Goal: Task Accomplishment & Management: Complete application form

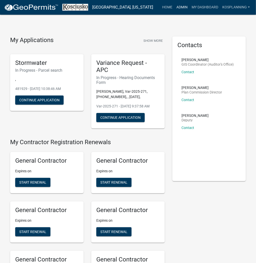
drag, startPoint x: 187, startPoint y: 9, endPoint x: 170, endPoint y: 20, distance: 19.9
click at [187, 9] on link "Admin" at bounding box center [181, 8] width 15 height 10
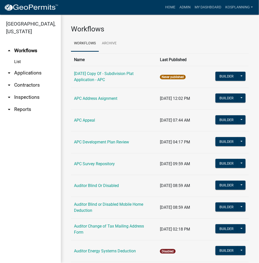
click at [37, 71] on link "arrow_drop_down Applications" at bounding box center [30, 73] width 61 height 12
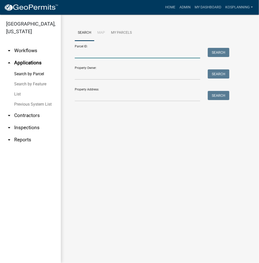
click at [87, 57] on input "Parcel ID:" at bounding box center [137, 53] width 125 height 10
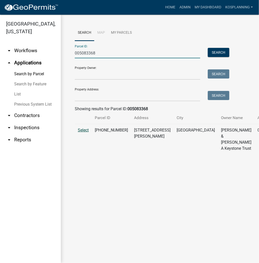
click at [85, 132] on span "Select" at bounding box center [83, 130] width 11 height 5
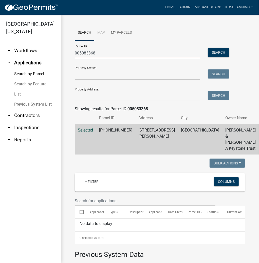
click at [87, 55] on input "005083368" at bounding box center [137, 53] width 125 height 10
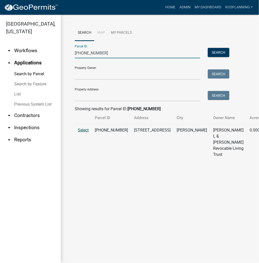
type input "[PHONE_NUMBER]"
click at [81, 132] on span "Select" at bounding box center [83, 130] width 11 height 5
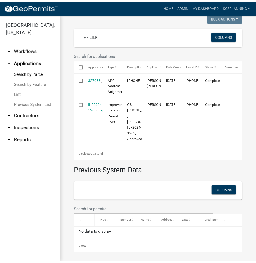
scroll to position [68, 0]
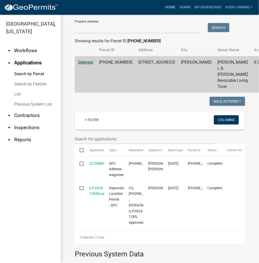
click at [168, 8] on link "Home" at bounding box center [170, 8] width 14 height 10
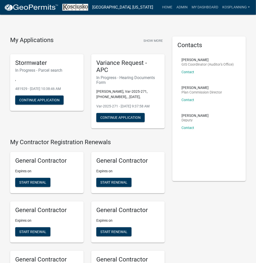
scroll to position [494, 0]
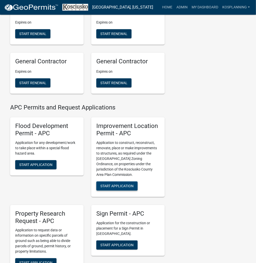
click at [115, 190] on button "Start Application" at bounding box center [116, 185] width 41 height 9
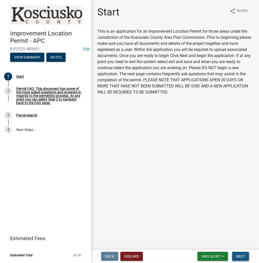
click at [239, 256] on span "Next" at bounding box center [240, 256] width 9 height 4
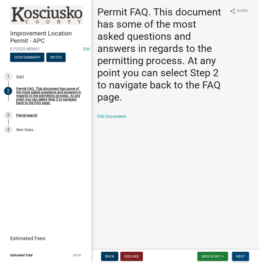
click at [241, 255] on span "Next" at bounding box center [240, 256] width 9 height 4
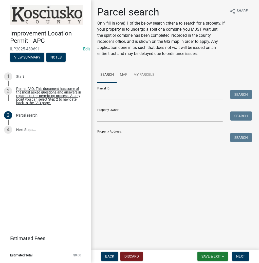
click at [145, 93] on input "Parcel ID:" at bounding box center [159, 95] width 125 height 10
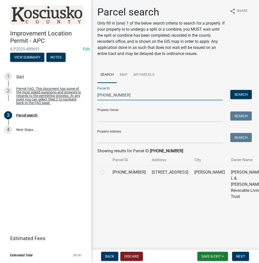
type input "[PHONE_NUMBER]"
click at [106, 169] on label at bounding box center [106, 169] width 0 height 0
click at [106, 173] on input "radio" at bounding box center [107, 170] width 3 height 3
radio input "true"
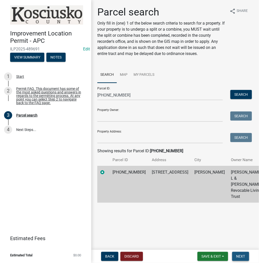
click at [242, 258] on span "Next" at bounding box center [240, 256] width 9 height 4
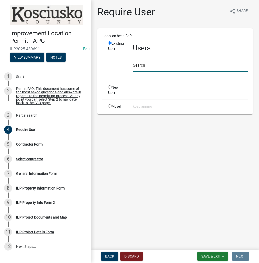
click at [159, 69] on input "text" at bounding box center [190, 67] width 115 height 10
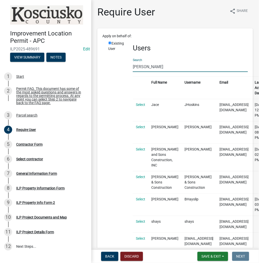
click at [143, 69] on input "[PERSON_NAME]" at bounding box center [190, 67] width 115 height 10
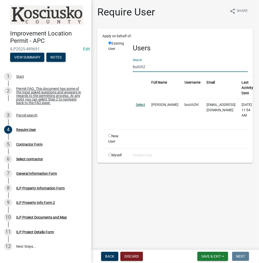
type input "butch2"
click at [138, 106] on link "Select" at bounding box center [140, 105] width 9 height 4
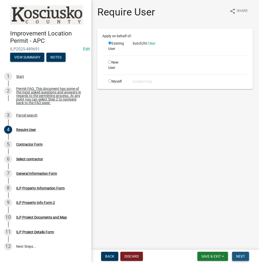
click at [240, 257] on span "Next" at bounding box center [240, 256] width 9 height 4
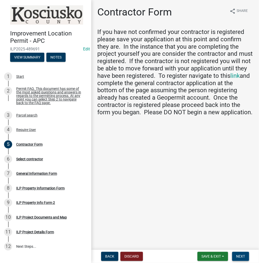
click at [236, 259] on button "Next" at bounding box center [240, 256] width 17 height 9
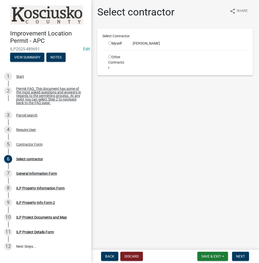
click at [109, 44] on input "radio" at bounding box center [109, 42] width 3 height 3
radio input "true"
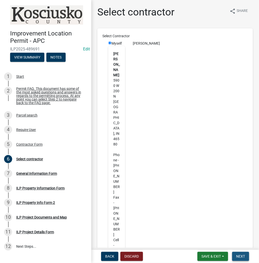
click at [241, 255] on span "Next" at bounding box center [240, 256] width 9 height 4
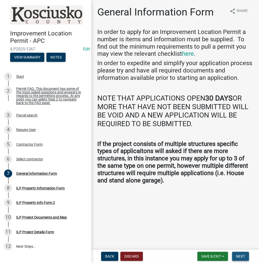
click at [239, 255] on span "Next" at bounding box center [240, 256] width 9 height 4
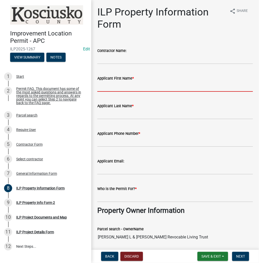
click at [143, 88] on input "Applicant First Name *" at bounding box center [175, 86] width 156 height 10
type input "b"
type input "[PERSON_NAME]"
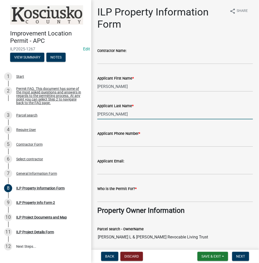
type input "[PERSON_NAME]"
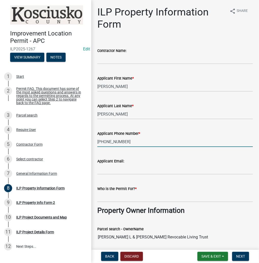
type input "[PHONE_NUMBER]"
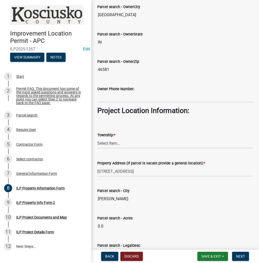
scroll to position [304, 0]
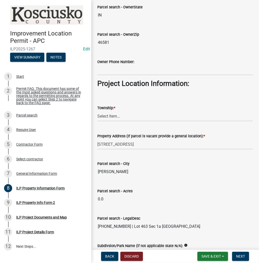
type input "[PERSON_NAME]"
click at [123, 119] on select "Select Item... [PERSON_NAME] - Elkhart Co Clay Etna [GEOGRAPHIC_DATA][PERSON_NA…" at bounding box center [175, 116] width 156 height 10
click at [97, 111] on select "Select Item... [PERSON_NAME] - Elkhart Co Clay Etna [GEOGRAPHIC_DATA][PERSON_NA…" at bounding box center [175, 116] width 156 height 10
select select "57368d26-defc-477e-a8be-5a23ab554a17"
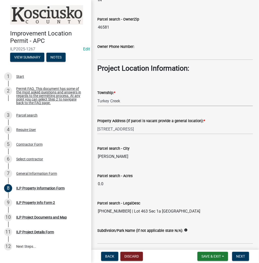
scroll to position [366, 0]
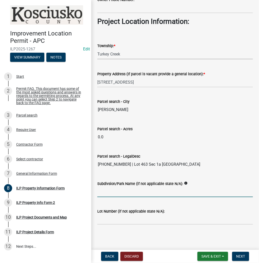
click at [122, 192] on input "Subdivsion/Park Name (if not applicable state N/A):" at bounding box center [175, 192] width 156 height 10
type input "ENCHANTED HILLS SEC 1A"
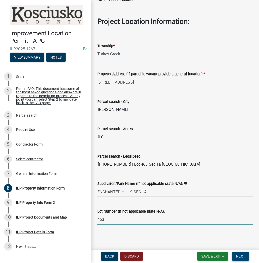
type input "463"
click at [239, 257] on span "Next" at bounding box center [240, 256] width 9 height 4
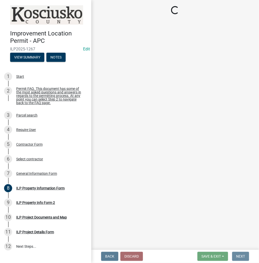
scroll to position [0, 0]
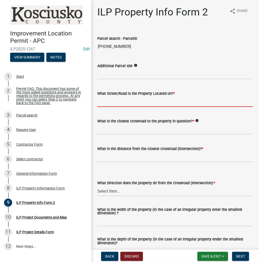
click at [120, 102] on input "What Street/Road is the Property Located on? *" at bounding box center [175, 102] width 156 height 10
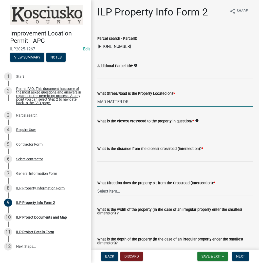
type input "MAD HATTER DR"
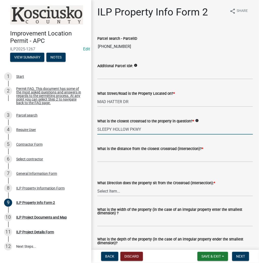
type input "SLEEPY HOLLOW PKWY"
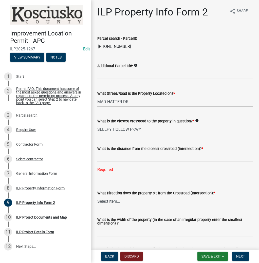
click at [117, 154] on input "text" at bounding box center [175, 157] width 156 height 10
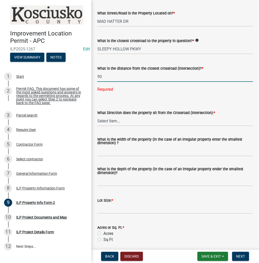
scroll to position [81, 0]
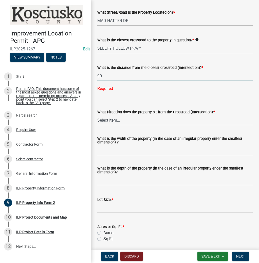
type input "90"
click at [121, 120] on wm-data-entity-input-list "Parcel search - ParcelID [PHONE_NUMBER] Additional Parcel Id#: info What Street…" at bounding box center [175, 138] width 156 height 383
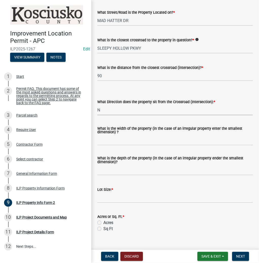
click at [97, 105] on select "Select Item... N NE NW S SE SW E W" at bounding box center [175, 110] width 156 height 10
select select "0609af41-fe40-4fa2-880d-6f54f567ae8e"
click at [129, 140] on input "What is the width of the property (in the case of an irregular property enter t…" at bounding box center [175, 140] width 156 height 10
type input "80"
type input "120"
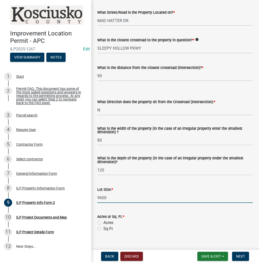
type input "9600"
click at [103, 229] on label "Sq Ft" at bounding box center [107, 229] width 9 height 6
click at [103, 229] on input "Sq Ft" at bounding box center [104, 227] width 3 height 3
radio input "true"
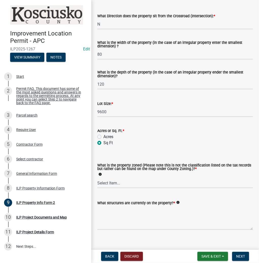
scroll to position [173, 0]
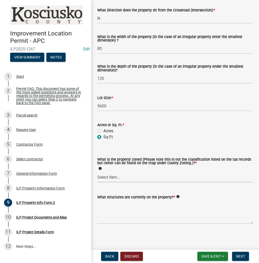
click at [115, 175] on select "Select Item... Agricultural Agricultural 2 Commercial Environmental Industrial …" at bounding box center [175, 177] width 156 height 10
click at [97, 172] on select "Select Item... Agricultural Agricultural 2 Commercial Environmental Industrial …" at bounding box center [175, 177] width 156 height 10
select select "1146270b-2111-4e23-bf7f-74ce85cf7041"
click at [121, 206] on textarea "What structures are currently on the property? *" at bounding box center [175, 212] width 156 height 24
type textarea "RES UNDER CONSTRUCTION"
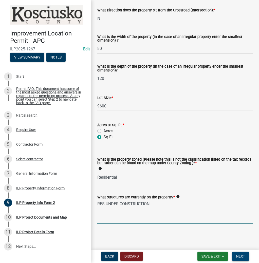
click at [236, 256] on button "Next" at bounding box center [240, 256] width 17 height 9
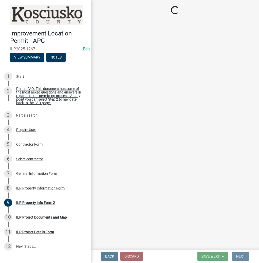
scroll to position [0, 0]
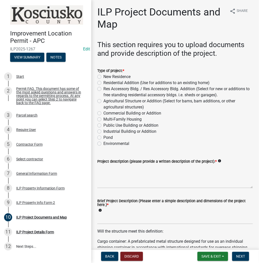
click at [103, 77] on label "New Residence" at bounding box center [116, 77] width 27 height 6
click at [103, 77] on input "New Residence" at bounding box center [104, 75] width 3 height 3
radio input "true"
click at [116, 168] on textarea "Project description (please provide a written description of the project): *" at bounding box center [175, 176] width 156 height 24
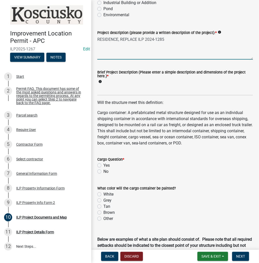
scroll to position [142, 0]
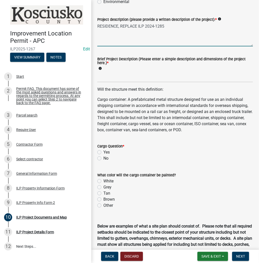
type textarea "RESIDENCE, REPLACE ILP 2024-1285"
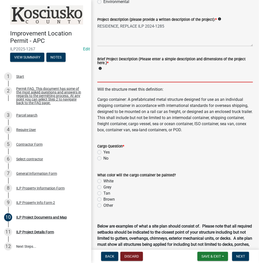
click at [134, 79] on input "Brief Project Description (Please enter a simple description and dimensions of …" at bounding box center [175, 77] width 156 height 10
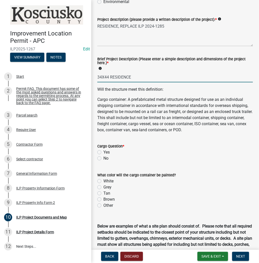
type input "34X44 RESIDENCE"
click at [103, 156] on label "No" at bounding box center [105, 158] width 5 height 6
click at [103, 156] on input "No" at bounding box center [104, 156] width 3 height 3
radio input "true"
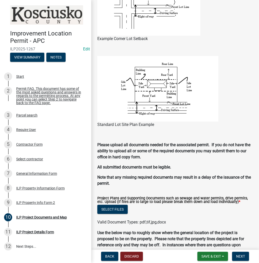
scroll to position [437, 0]
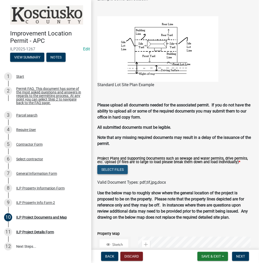
click at [113, 170] on button "Select files" at bounding box center [112, 169] width 30 height 9
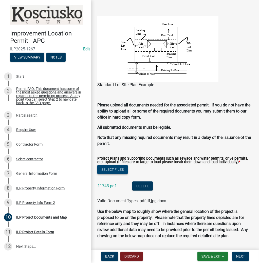
click at [109, 169] on button "Select files" at bounding box center [112, 169] width 30 height 9
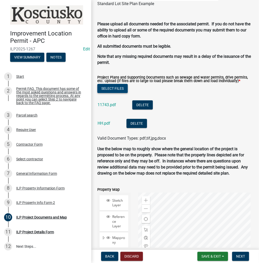
scroll to position [599, 0]
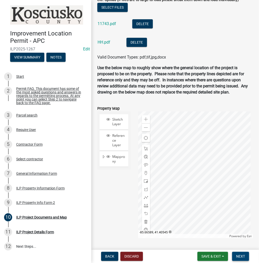
click at [240, 256] on span "Next" at bounding box center [240, 256] width 9 height 4
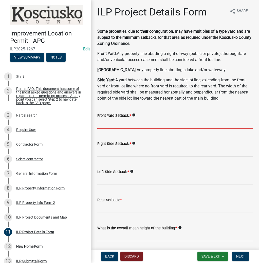
click at [117, 122] on input "text" at bounding box center [175, 124] width 156 height 10
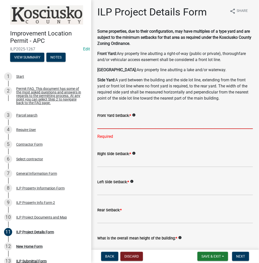
click at [144, 123] on input "text" at bounding box center [175, 124] width 156 height 10
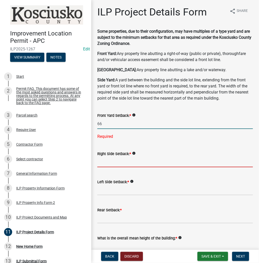
type input "66.0"
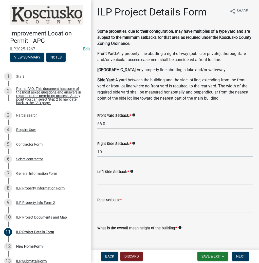
type input "10.0"
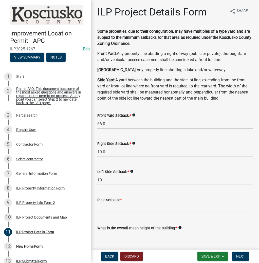
type input "10.0"
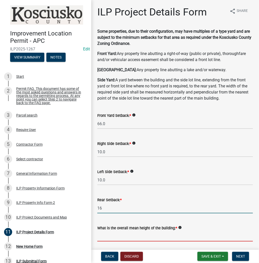
type input "16.0"
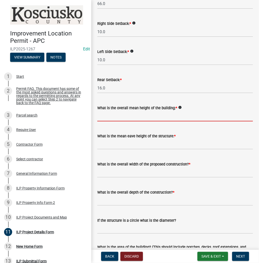
scroll to position [122, 0]
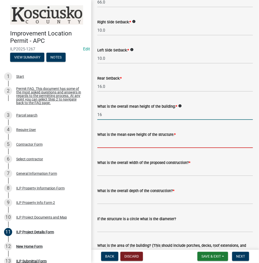
type input "16.0"
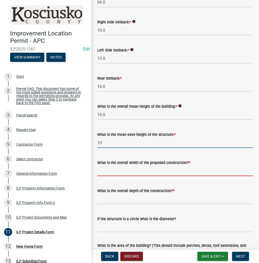
type input "10.0"
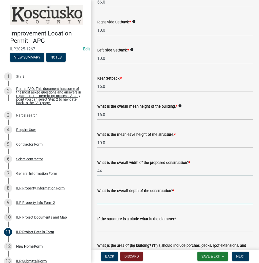
type input "44.00"
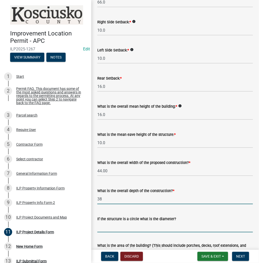
type input "38.00"
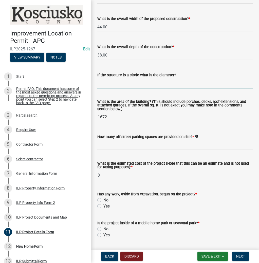
scroll to position [284, 0]
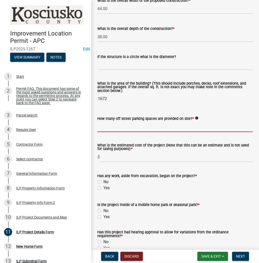
click at [162, 127] on input "text" at bounding box center [175, 127] width 156 height 10
type input "2"
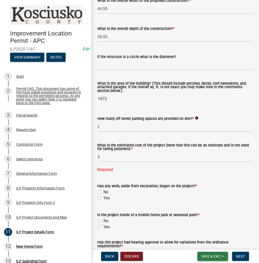
click at [204, 256] on span "Save & Exit" at bounding box center [211, 256] width 20 height 4
click at [196, 233] on button "Save" at bounding box center [207, 231] width 41 height 12
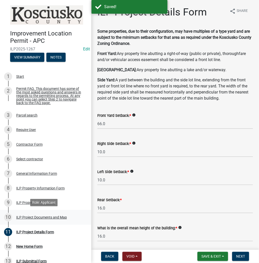
click at [39, 216] on div "ILP Project Documents and Map" at bounding box center [41, 218] width 51 height 4
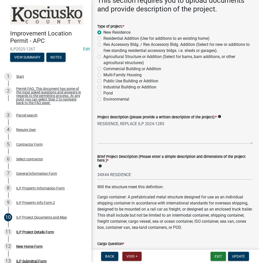
scroll to position [61, 0]
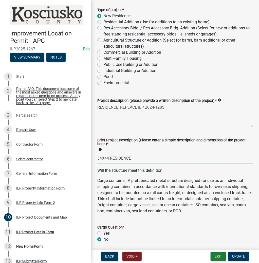
click at [101, 161] on input "34X44 RESIDENCE" at bounding box center [175, 158] width 156 height 10
type input "38X44 RESIDENCE"
click at [234, 254] on span "Update" at bounding box center [238, 256] width 13 height 4
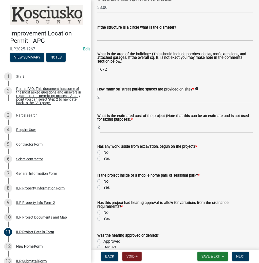
scroll to position [324, 0]
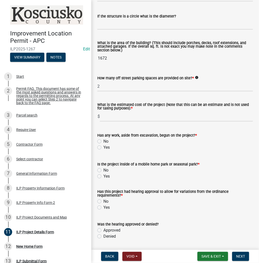
click at [103, 142] on label "No" at bounding box center [105, 141] width 5 height 6
click at [103, 142] on input "No" at bounding box center [104, 139] width 3 height 3
radio input "true"
click at [103, 169] on label "No" at bounding box center [105, 170] width 5 height 6
click at [103, 169] on input "No" at bounding box center [104, 168] width 3 height 3
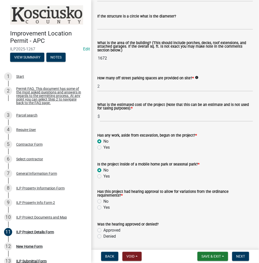
radio input "true"
click at [103, 201] on label "No" at bounding box center [105, 201] width 5 height 6
click at [103, 201] on input "No" at bounding box center [104, 199] width 3 height 3
radio input "true"
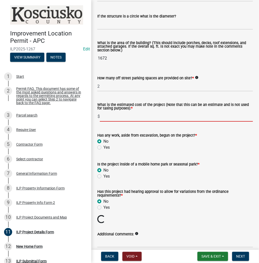
click at [127, 117] on input "text" at bounding box center [176, 116] width 153 height 10
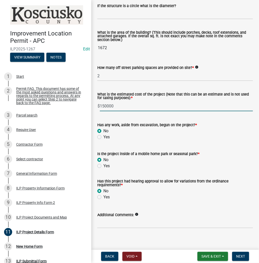
scroll to position [339, 0]
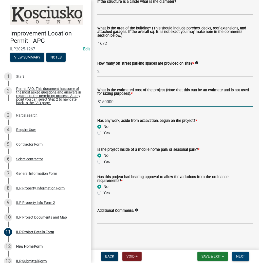
type input "150000"
click at [239, 256] on span "Next" at bounding box center [240, 256] width 9 height 4
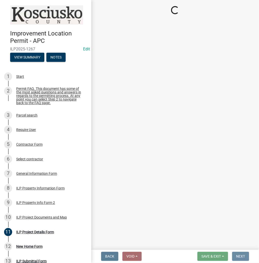
scroll to position [0, 0]
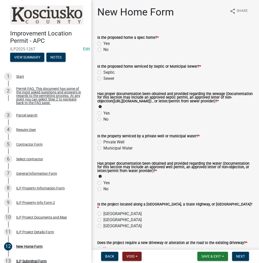
click at [103, 49] on label "No" at bounding box center [105, 50] width 5 height 6
click at [103, 49] on input "No" at bounding box center [104, 48] width 3 height 3
radio input "true"
click at [103, 72] on label "Septic" at bounding box center [108, 72] width 11 height 6
click at [103, 72] on input "Septic" at bounding box center [104, 70] width 3 height 3
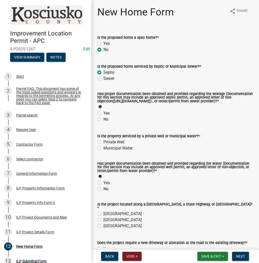
radio input "true"
click at [103, 116] on label "Yes" at bounding box center [106, 113] width 6 height 6
click at [103, 113] on input "Yes" at bounding box center [104, 111] width 3 height 3
radio input "true"
click at [103, 145] on label "Private Well" at bounding box center [113, 142] width 21 height 6
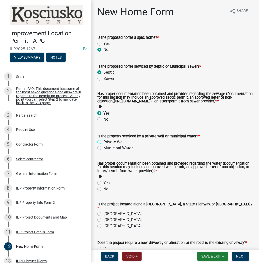
click at [103, 142] on input "Private Well" at bounding box center [104, 140] width 3 height 3
radio input "true"
click at [103, 186] on label "Yes" at bounding box center [106, 183] width 6 height 6
click at [103, 183] on input "Yes" at bounding box center [104, 181] width 3 height 3
radio input "true"
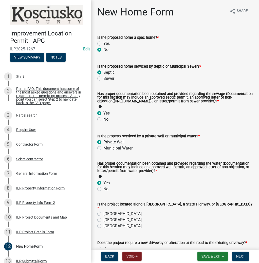
click at [103, 216] on label "[GEOGRAPHIC_DATA]" at bounding box center [122, 214] width 38 height 6
click at [103, 214] on input "[GEOGRAPHIC_DATA]" at bounding box center [104, 212] width 3 height 3
radio input "true"
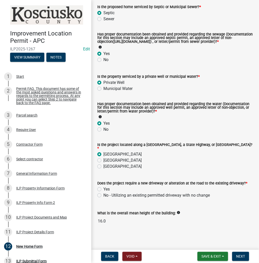
scroll to position [64, 0]
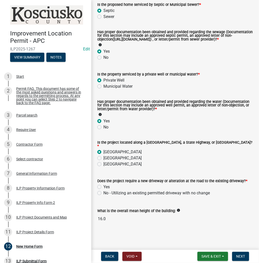
click at [103, 186] on label "Yes" at bounding box center [106, 187] width 6 height 6
click at [103, 186] on input "Yes" at bounding box center [104, 185] width 3 height 3
radio input "true"
click at [238, 255] on span "Next" at bounding box center [240, 256] width 9 height 4
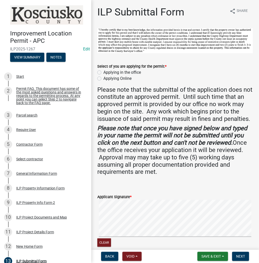
click at [103, 72] on label "Applying in the office" at bounding box center [121, 72] width 37 height 6
click at [103, 72] on input "Applying in the office" at bounding box center [104, 70] width 3 height 3
radio input "true"
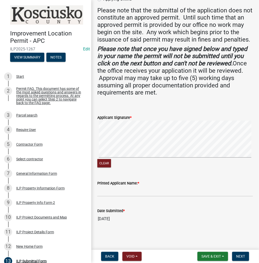
scroll to position [86, 0]
click at [119, 189] on input "Printed Applicant Name: *" at bounding box center [175, 191] width 156 height 10
type input "[PERSON_NAME]"
click at [237, 254] on span "Next" at bounding box center [240, 256] width 9 height 4
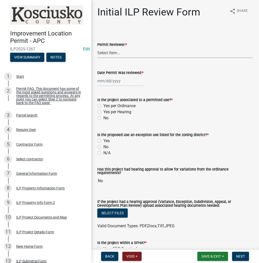
click at [119, 52] on select "Select Item... MMS LT AT CS [PERSON_NAME]" at bounding box center [175, 53] width 156 height 10
click at [97, 48] on select "Select Item... MMS LT AT CS [PERSON_NAME]" at bounding box center [175, 53] width 156 height 10
select select "fc758b50-acba-4166-9f24-5248f0f78016"
click at [114, 80] on div at bounding box center [120, 81] width 46 height 10
select select "10"
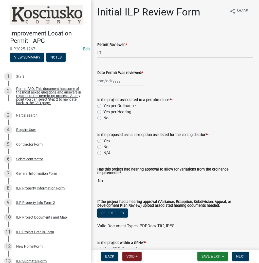
select select "2025"
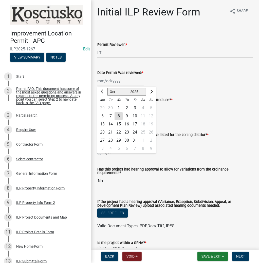
click at [121, 117] on div "8" at bounding box center [119, 116] width 8 height 8
type input "[DATE]"
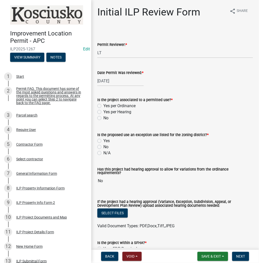
click at [103, 106] on label "Yes per Ordinance" at bounding box center [119, 106] width 32 height 6
click at [103, 106] on input "Yes per Ordinance" at bounding box center [104, 104] width 3 height 3
radio input "true"
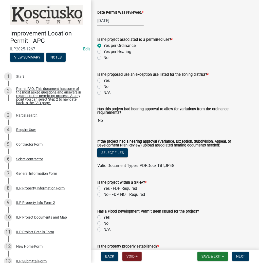
scroll to position [81, 0]
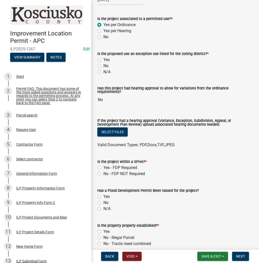
click at [103, 67] on label "No" at bounding box center [105, 66] width 5 height 6
click at [103, 66] on input "No" at bounding box center [104, 64] width 3 height 3
radio input "true"
click at [99, 174] on div "No - FDP NOT Required" at bounding box center [175, 174] width 156 height 6
click at [103, 171] on label "No - FDP NOT Required" at bounding box center [124, 174] width 42 height 6
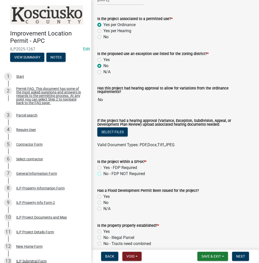
click at [103, 171] on input "No - FDP NOT Required" at bounding box center [104, 172] width 3 height 3
radio input "true"
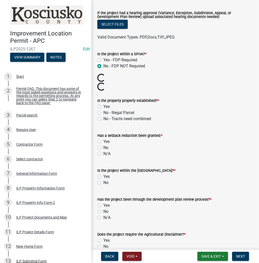
scroll to position [203, 0]
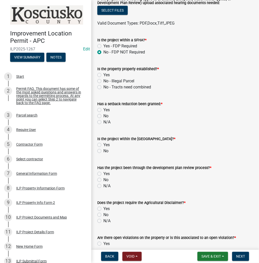
click at [103, 73] on label "Yes" at bounding box center [106, 75] width 6 height 6
click at [103, 73] on input "Yes" at bounding box center [104, 73] width 3 height 3
radio input "true"
click at [103, 113] on label "No" at bounding box center [105, 116] width 5 height 6
click at [103, 113] on input "No" at bounding box center [104, 114] width 3 height 3
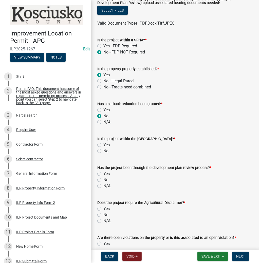
radio input "true"
click at [103, 149] on label "No" at bounding box center [105, 151] width 5 height 6
click at [103, 149] on input "No" at bounding box center [104, 149] width 3 height 3
radio input "true"
click at [103, 184] on label "N/A" at bounding box center [106, 186] width 7 height 6
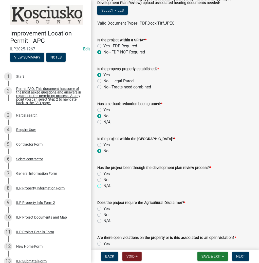
click at [103, 184] on input "N/A" at bounding box center [104, 184] width 3 height 3
radio input "true"
click at [103, 219] on label "N/A" at bounding box center [106, 221] width 7 height 6
click at [103, 219] on input "N/A" at bounding box center [104, 219] width 3 height 3
radio input "true"
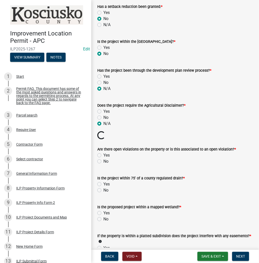
scroll to position [324, 0]
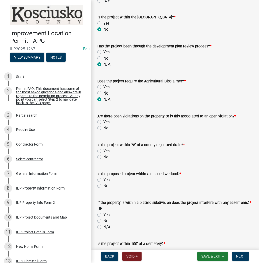
click at [103, 127] on label "No" at bounding box center [105, 128] width 5 height 6
click at [103, 127] on input "No" at bounding box center [104, 126] width 3 height 3
radio input "true"
click at [103, 154] on label "No" at bounding box center [105, 157] width 5 height 6
click at [103, 154] on input "No" at bounding box center [104, 155] width 3 height 3
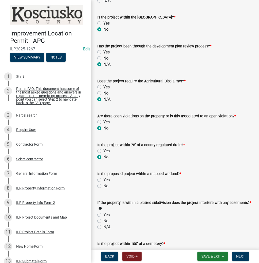
radio input "true"
click at [103, 184] on label "No" at bounding box center [105, 186] width 5 height 6
click at [103, 184] on input "No" at bounding box center [104, 184] width 3 height 3
radio input "true"
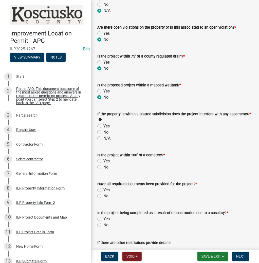
scroll to position [426, 0]
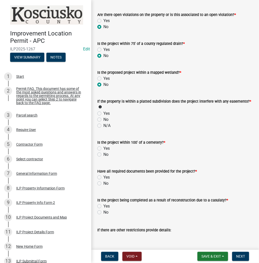
click at [103, 118] on label "No" at bounding box center [105, 120] width 5 height 6
click at [103, 118] on input "No" at bounding box center [104, 118] width 3 height 3
radio input "true"
click at [103, 153] on label "No" at bounding box center [105, 154] width 5 height 6
click at [103, 153] on input "No" at bounding box center [104, 152] width 3 height 3
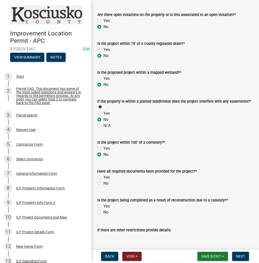
radio input "true"
click at [103, 174] on label "Yes" at bounding box center [106, 177] width 6 height 6
click at [103, 174] on input "Yes" at bounding box center [104, 175] width 3 height 3
radio input "true"
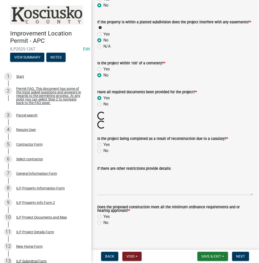
scroll to position [496, 0]
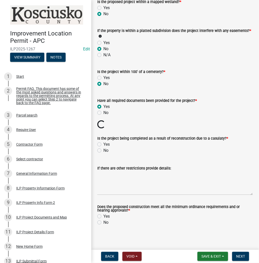
click at [103, 147] on label "No" at bounding box center [105, 150] width 5 height 6
click at [103, 147] on input "No" at bounding box center [104, 148] width 3 height 3
radio input "true"
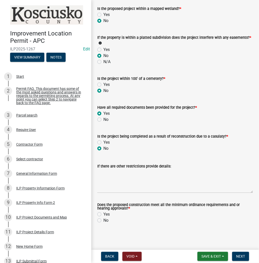
scroll to position [487, 0]
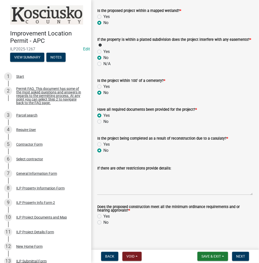
click at [103, 215] on label "Yes" at bounding box center [106, 216] width 6 height 6
click at [103, 215] on input "Yes" at bounding box center [104, 214] width 3 height 3
radio input "true"
click at [239, 256] on span "Next" at bounding box center [240, 256] width 9 height 4
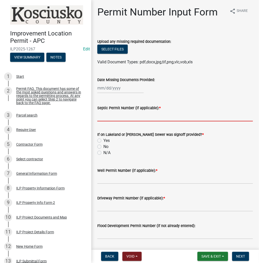
click at [108, 115] on input "Septic Permit Number (if applicable): *" at bounding box center [175, 116] width 156 height 10
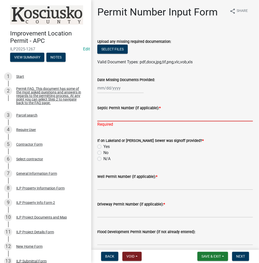
click at [125, 114] on input "Septic Permit Number (if applicable): *" at bounding box center [175, 116] width 156 height 10
type input "20987"
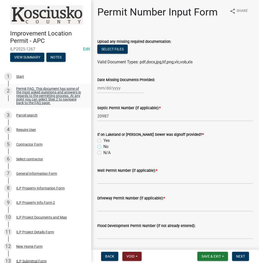
click at [103, 144] on input "No" at bounding box center [104, 145] width 3 height 3
radio input "true"
click at [103, 150] on input "N/A" at bounding box center [104, 151] width 3 height 3
radio input "true"
click at [131, 178] on input "16" at bounding box center [175, 179] width 156 height 10
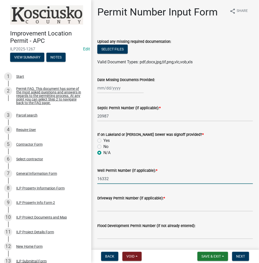
type input "16332"
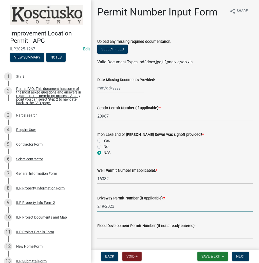
type input "219-2023"
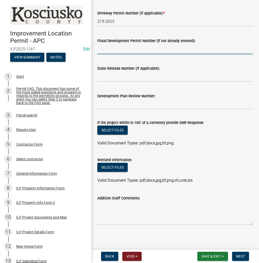
scroll to position [186, 0]
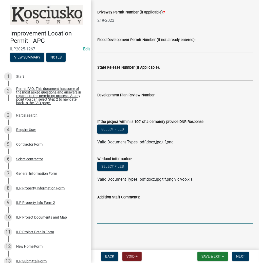
click at [143, 215] on textarea "Addition Staff Comments:" at bounding box center [175, 212] width 156 height 24
type textarea "DRIVE IS IN, [DEMOGRAPHIC_DATA] DROPPED THE JOB"
click at [245, 254] on button "Next" at bounding box center [240, 256] width 17 height 9
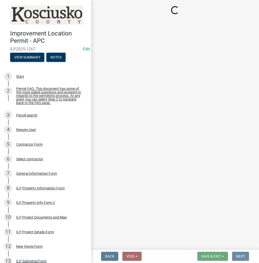
scroll to position [0, 0]
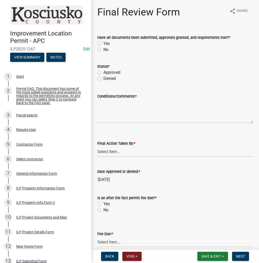
click at [103, 43] on label "Yes" at bounding box center [106, 44] width 6 height 6
click at [103, 43] on input "Yes" at bounding box center [104, 42] width 3 height 3
radio input "true"
click at [103, 72] on label "Approved" at bounding box center [111, 72] width 17 height 6
click at [103, 72] on input "Approved" at bounding box center [104, 70] width 3 height 3
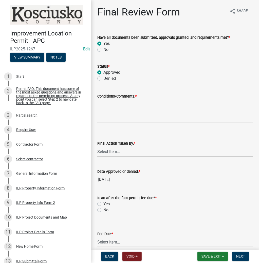
radio input "true"
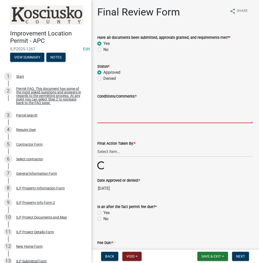
click at [134, 109] on textarea "Conditions/Comments: *" at bounding box center [175, 111] width 156 height 24
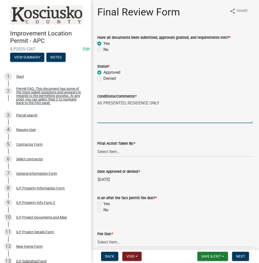
type textarea "AS PRESENTED, RESIDENCE ONLY"
select select "fc758b50-acba-4166-9f24-5248f0f78016"
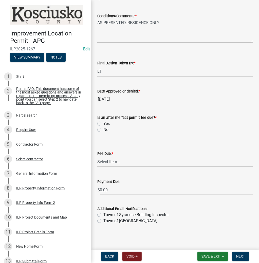
scroll to position [81, 0]
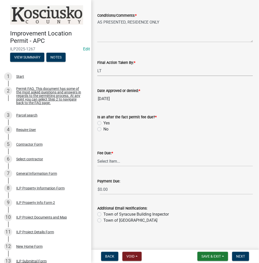
click at [101, 128] on div "No" at bounding box center [175, 129] width 156 height 6
click at [103, 130] on label "No" at bounding box center [105, 129] width 5 height 6
click at [103, 129] on input "No" at bounding box center [104, 127] width 3 height 3
radio input "true"
click at [110, 161] on select "Select Item... N/A $10.00 $25.00 $125.00 $250 $500 $500 + $10.00 for every 10 s…" at bounding box center [175, 161] width 156 height 10
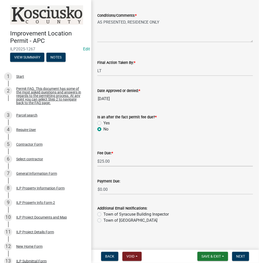
click at [97, 166] on select "Select Item... N/A $10.00 $25.00 $125.00 $250 $500 $500 + $10.00 for every 10 s…" at bounding box center [175, 161] width 156 height 10
select select "71256567-8c52-414d-b434-ae6b266e1a0e"
click at [245, 255] on button "Next" at bounding box center [240, 256] width 17 height 9
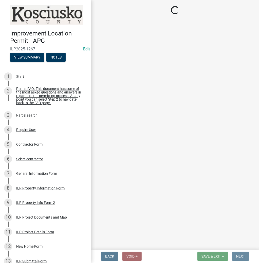
scroll to position [0, 0]
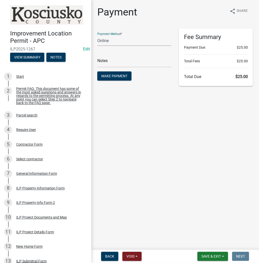
click at [147, 42] on select "Credit Card POS Check Cash Online" at bounding box center [134, 40] width 74 height 10
select select "2: 1"
click at [97, 35] on select "Credit Card POS Check Cash Online" at bounding box center [134, 40] width 74 height 10
click at [111, 77] on span "Make Payment" at bounding box center [114, 76] width 26 height 4
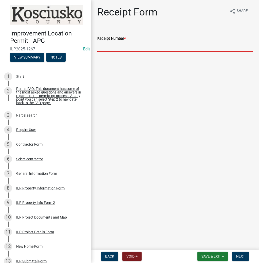
click at [136, 48] on input "Receipt Number *" at bounding box center [175, 47] width 156 height 10
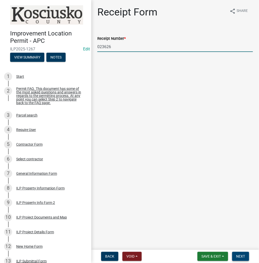
type input "023626"
click at [238, 256] on span "Next" at bounding box center [240, 256] width 9 height 4
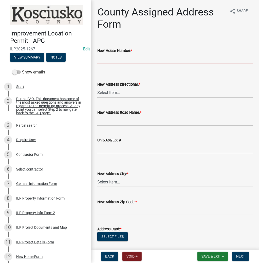
click at [156, 61] on input "New House Number: *" at bounding box center [175, 59] width 156 height 10
type input "11743"
select select "57d3dbe1-f48f-4c9f-af6d-6c7a2e9f3087"
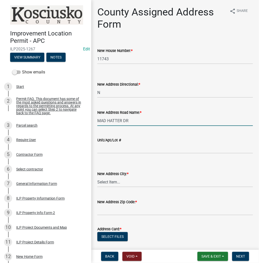
type input "MAD HATTER DR"
select select "098858b6-d511-45bd-8d03-a9081e65ccf9"
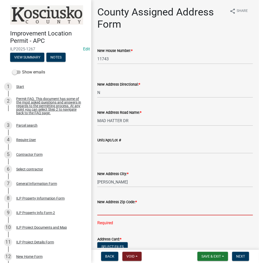
drag, startPoint x: 115, startPoint y: 208, endPoint x: 110, endPoint y: 207, distance: 5.5
click at [115, 208] on input "text" at bounding box center [175, 210] width 156 height 10
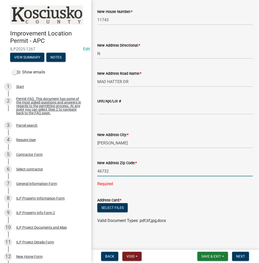
scroll to position [39, 0]
type input "46732"
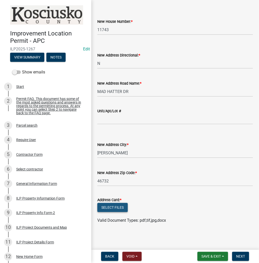
click at [110, 209] on button "Select files" at bounding box center [112, 207] width 30 height 9
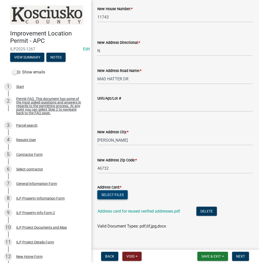
scroll to position [48, 0]
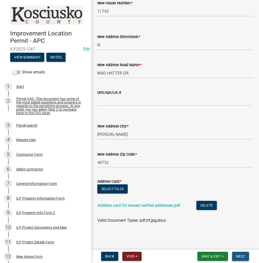
click at [242, 256] on span "Next" at bounding box center [240, 256] width 9 height 4
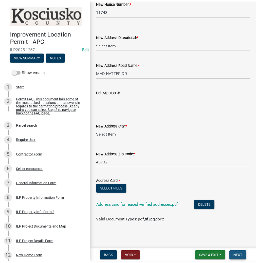
scroll to position [0, 0]
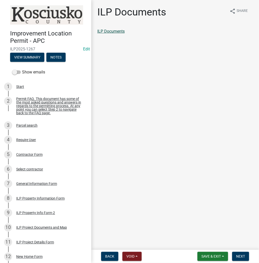
click at [113, 29] on link "ILP Documents" at bounding box center [110, 31] width 27 height 5
click at [239, 257] on span "Next" at bounding box center [240, 256] width 9 height 4
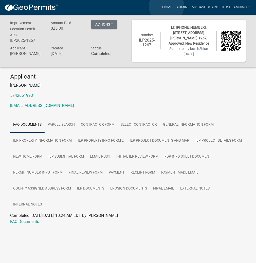
click at [166, 6] on link "Home" at bounding box center [167, 8] width 14 height 10
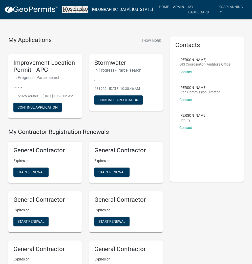
click at [181, 7] on link "Admin" at bounding box center [178, 7] width 15 height 10
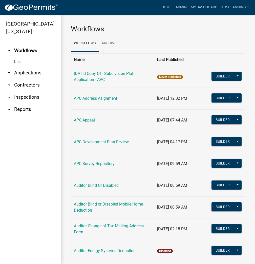
click at [38, 73] on link "arrow_drop_down Applications" at bounding box center [30, 73] width 61 height 12
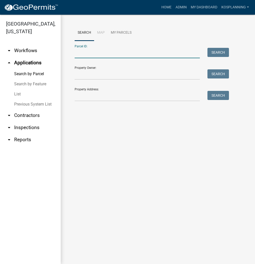
click at [118, 54] on input "Parcel ID:" at bounding box center [137, 53] width 125 height 10
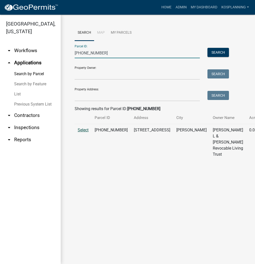
type input "[PHONE_NUMBER]"
click at [81, 132] on span "Select" at bounding box center [83, 130] width 11 height 5
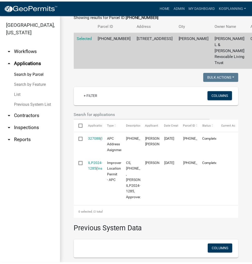
scroll to position [116, 0]
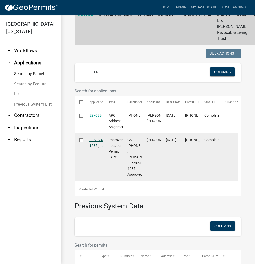
click at [95, 148] on link "ILP2024-1285" at bounding box center [96, 143] width 14 height 10
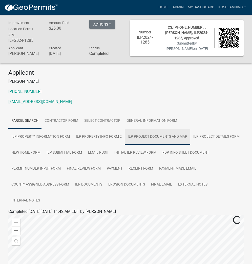
click at [125, 137] on link "ILP Project Documents and Map" at bounding box center [158, 137] width 66 height 16
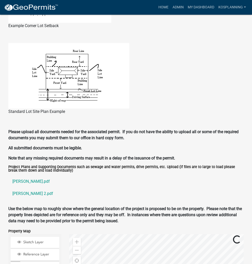
scroll to position [481, 0]
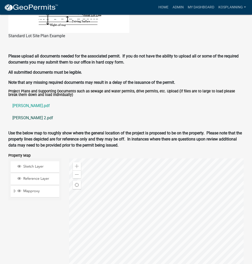
click at [24, 112] on link "selzer 2.pdf" at bounding box center [126, 118] width 236 height 12
click at [27, 100] on link "selzer.pdf" at bounding box center [126, 106] width 236 height 12
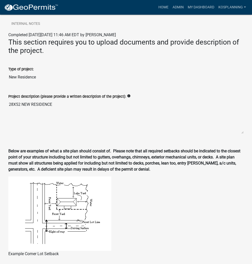
scroll to position [35, 0]
